Goal: Information Seeking & Learning: Find specific fact

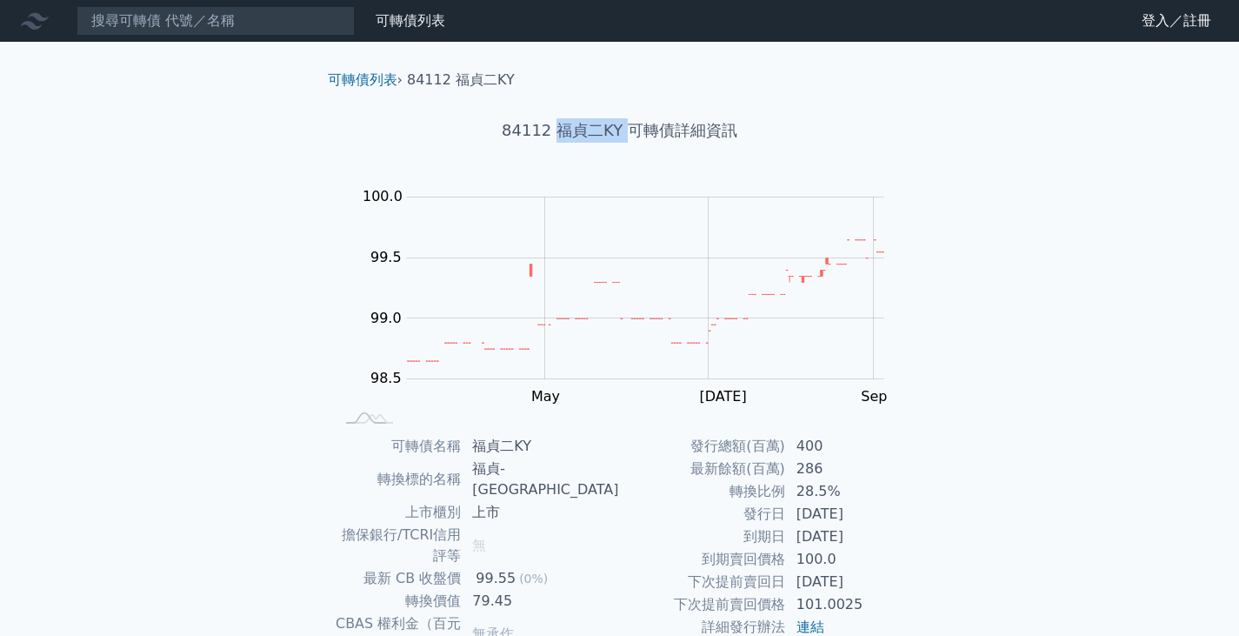
drag, startPoint x: 557, startPoint y: 130, endPoint x: 624, endPoint y: 127, distance: 67.0
click at [624, 127] on h1 "84112 福貞二KY 可轉債詳細資訊" at bounding box center [620, 130] width 612 height 24
copy h1 "福貞二KY"
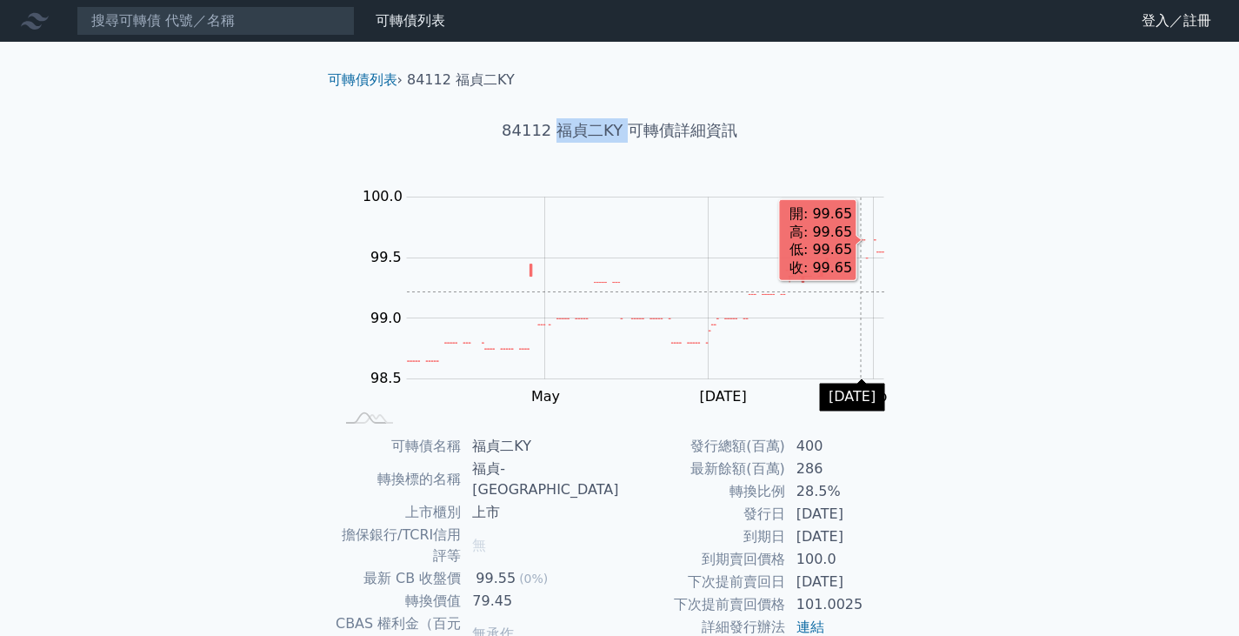
scroll to position [15, 0]
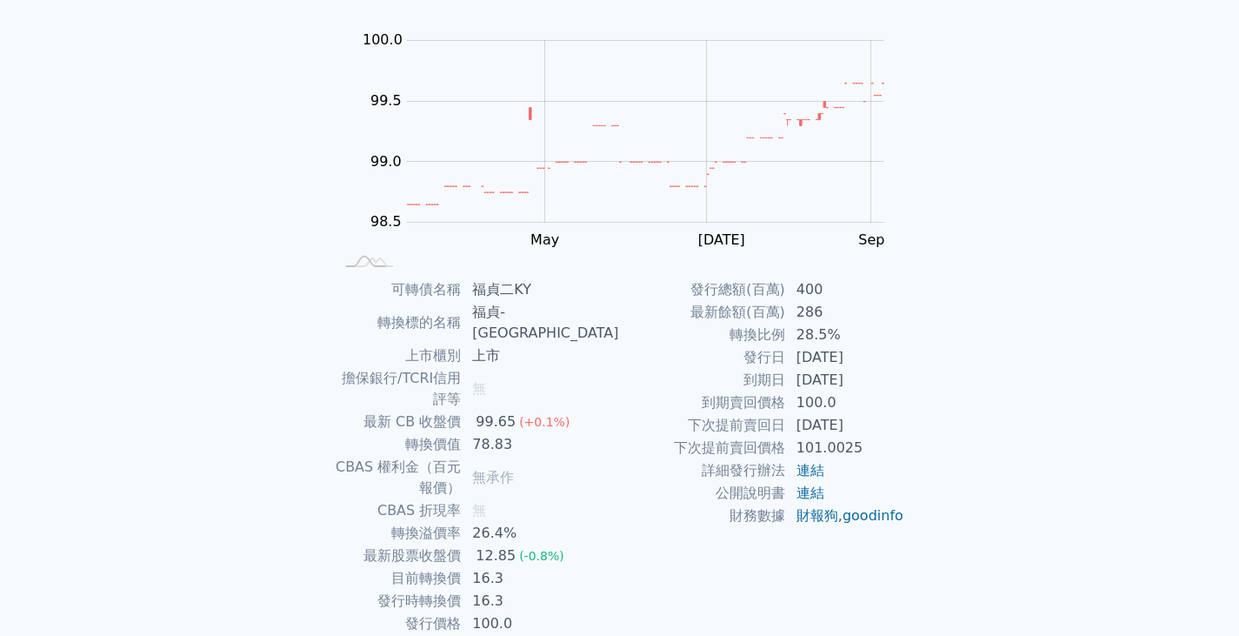
scroll to position [157, 0]
drag, startPoint x: 515, startPoint y: 310, endPoint x: 581, endPoint y: 307, distance: 66.2
click at [581, 307] on td "福貞-[GEOGRAPHIC_DATA]" at bounding box center [540, 321] width 157 height 43
copy td "福貞-[GEOGRAPHIC_DATA]"
